Goal: Task Accomplishment & Management: Complete application form

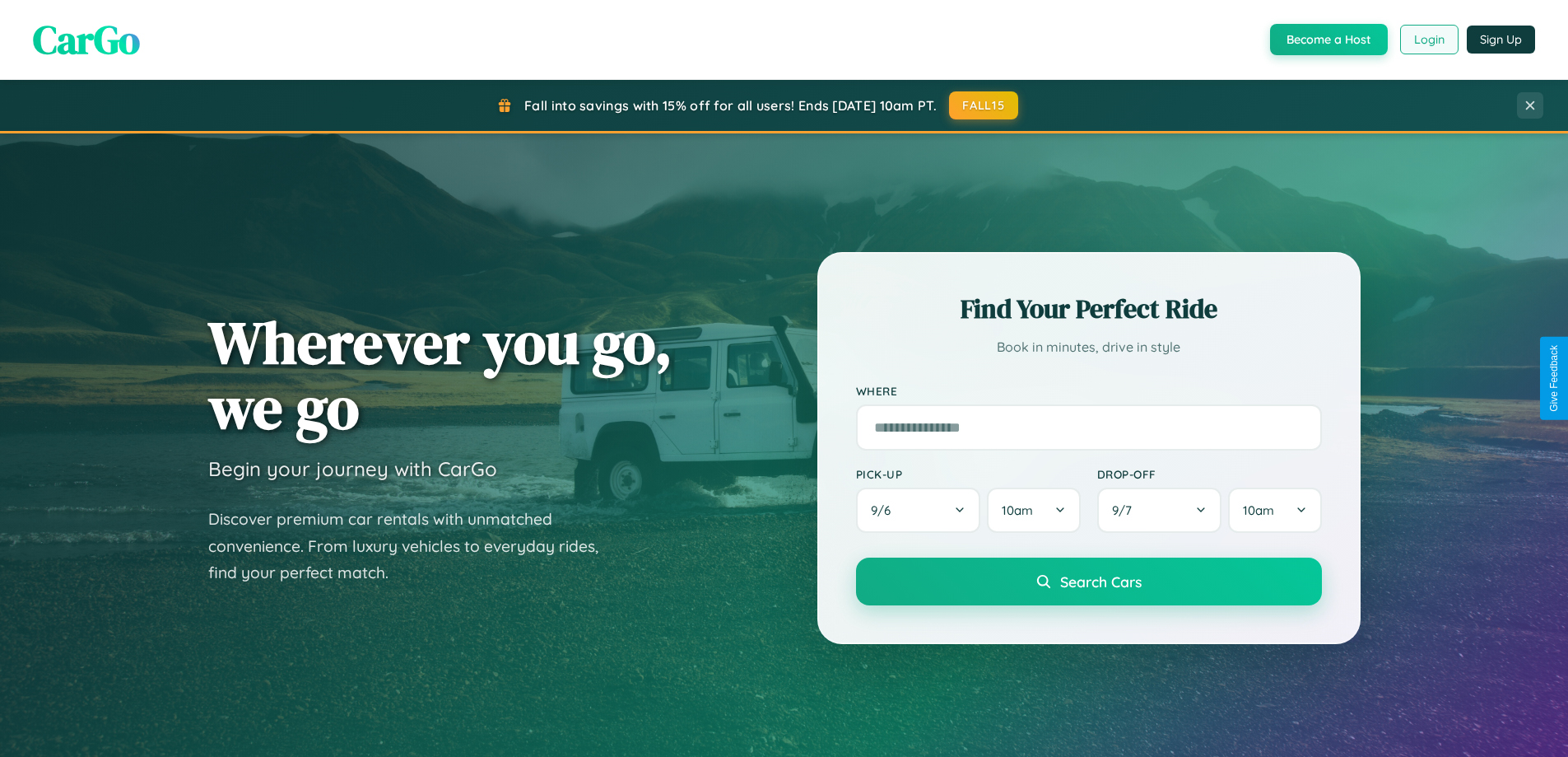
click at [1428, 39] on button "Login" at bounding box center [1429, 39] width 58 height 30
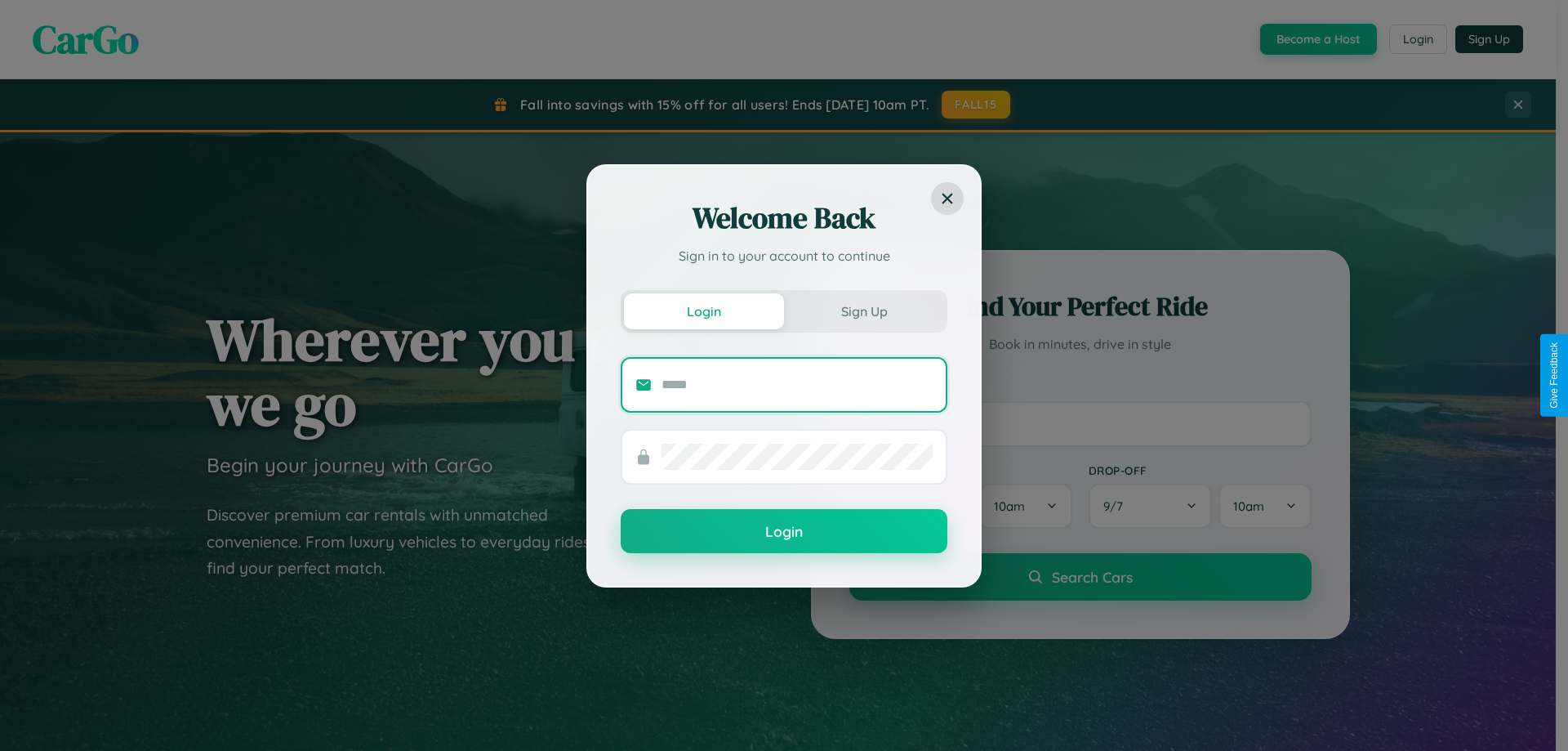
click at [797, 384] on input "text" at bounding box center [797, 385] width 271 height 26
type input "**********"
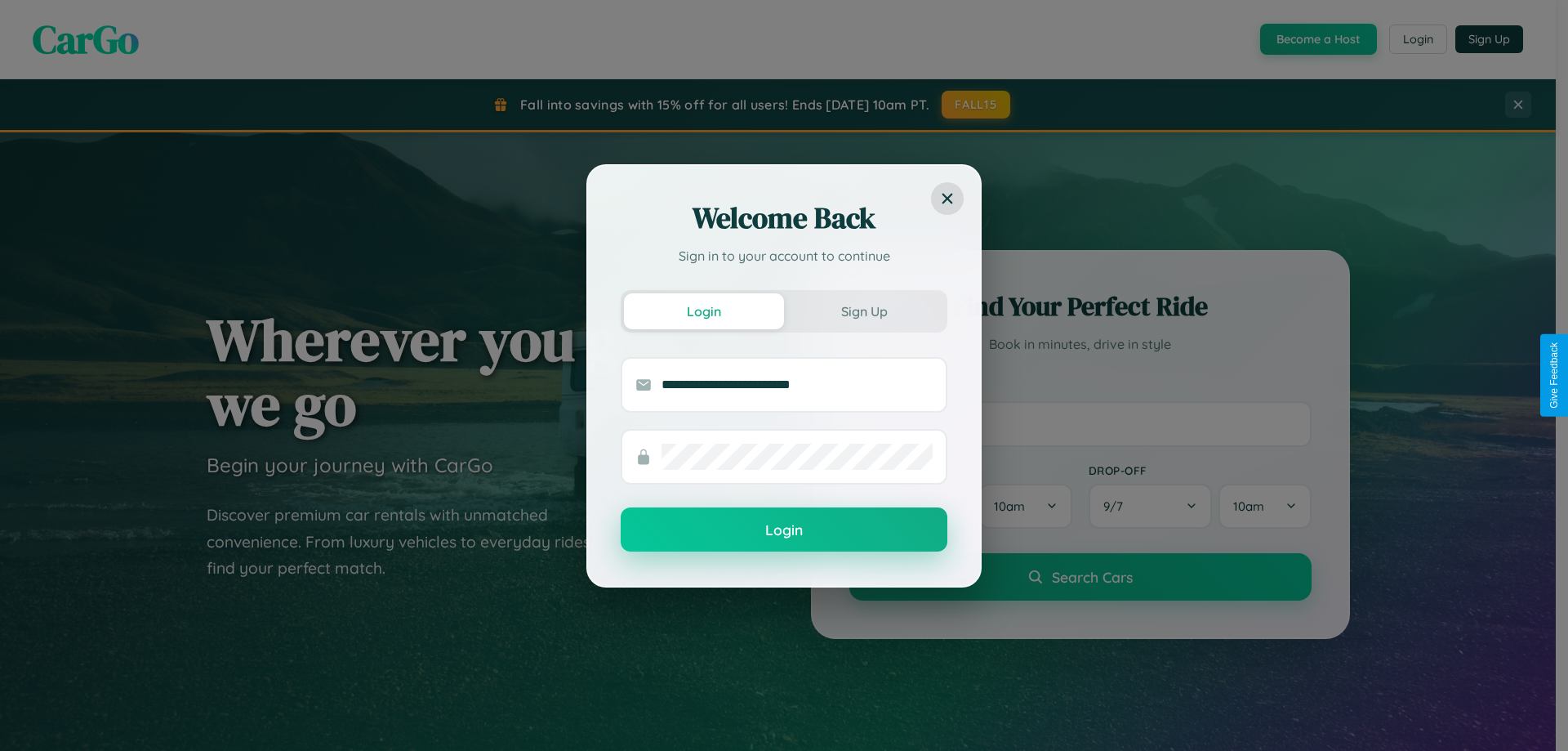
click at [784, 530] on button "Login" at bounding box center [784, 529] width 327 height 44
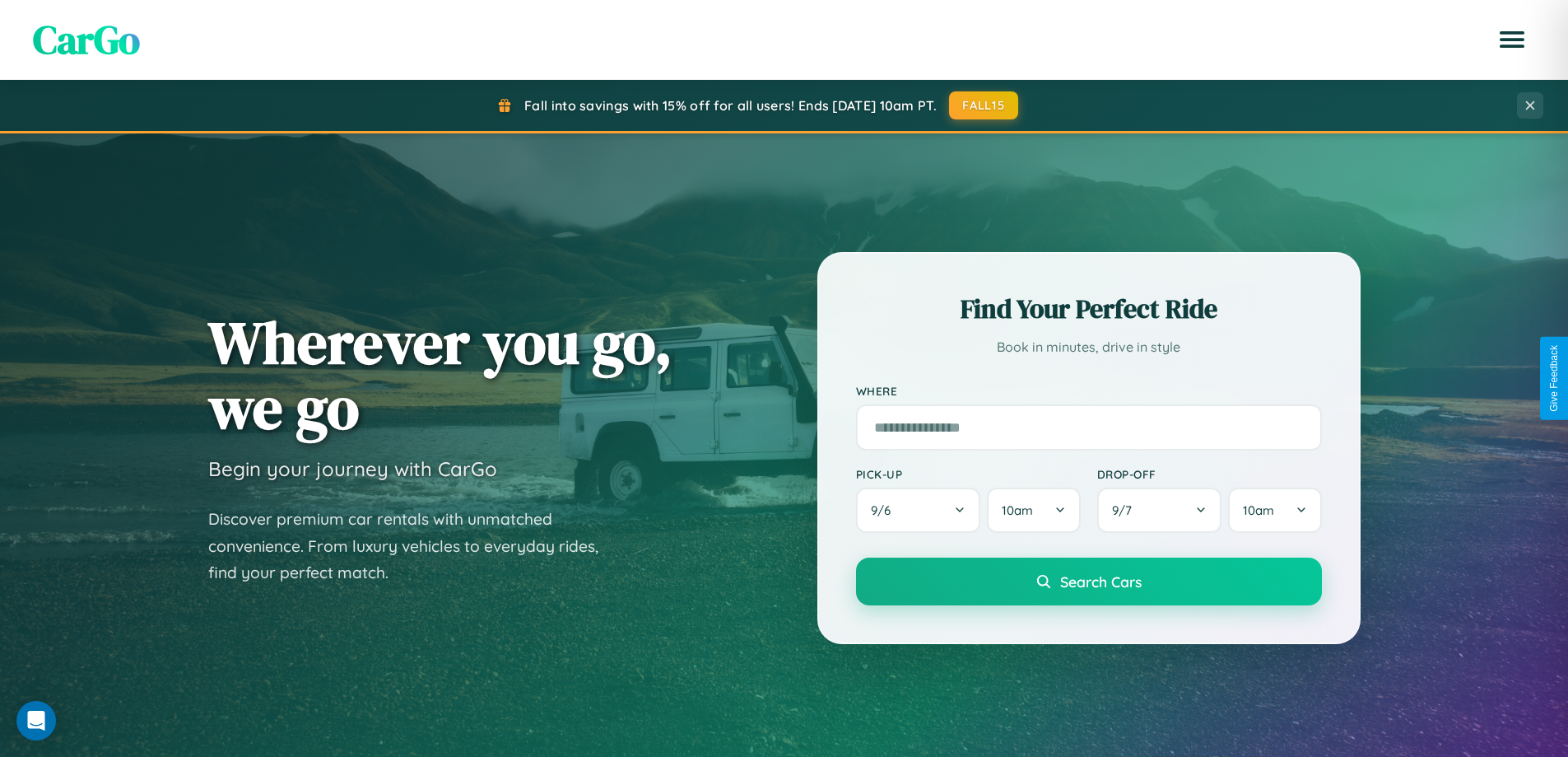
scroll to position [2645, 0]
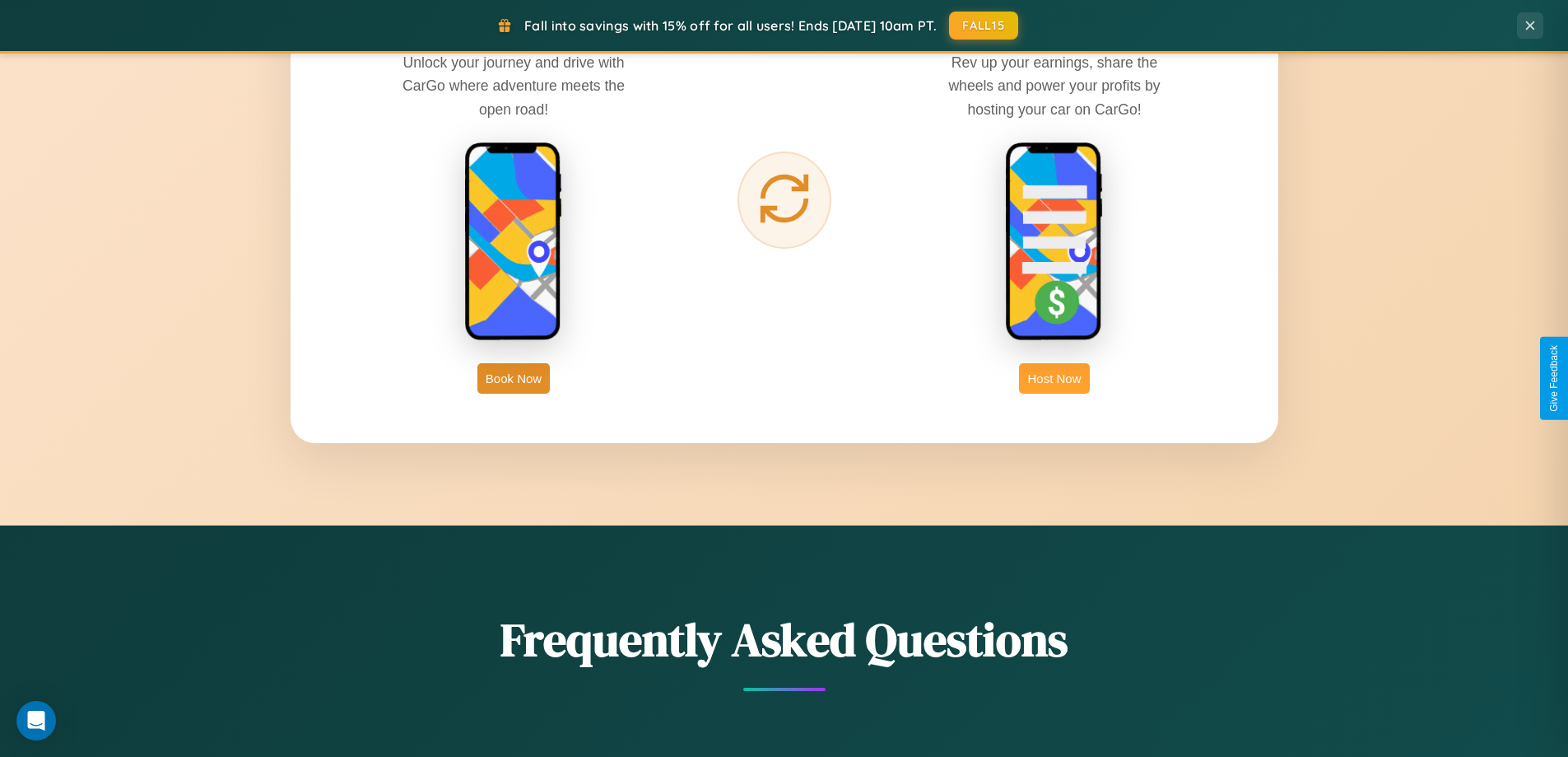
click at [1054, 378] on button "Host Now" at bounding box center [1054, 378] width 70 height 31
